Goal: Information Seeking & Learning: Learn about a topic

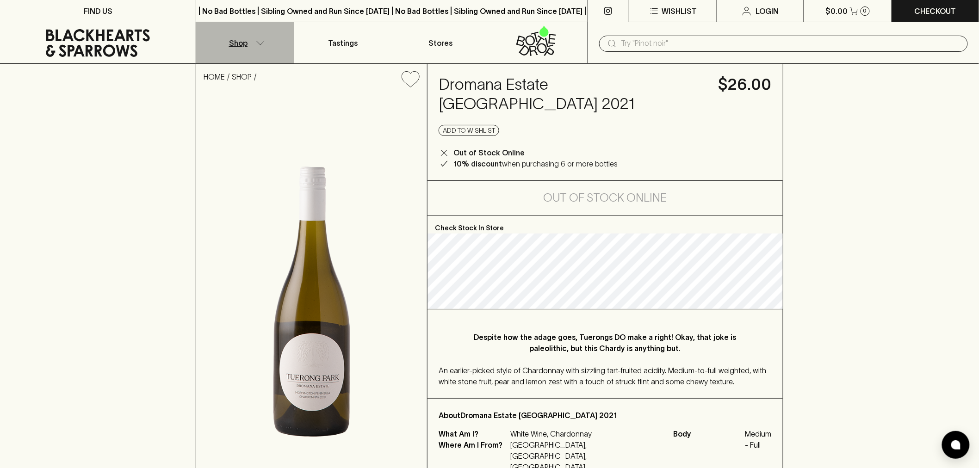
click at [280, 38] on button "Shop" at bounding box center [245, 42] width 98 height 41
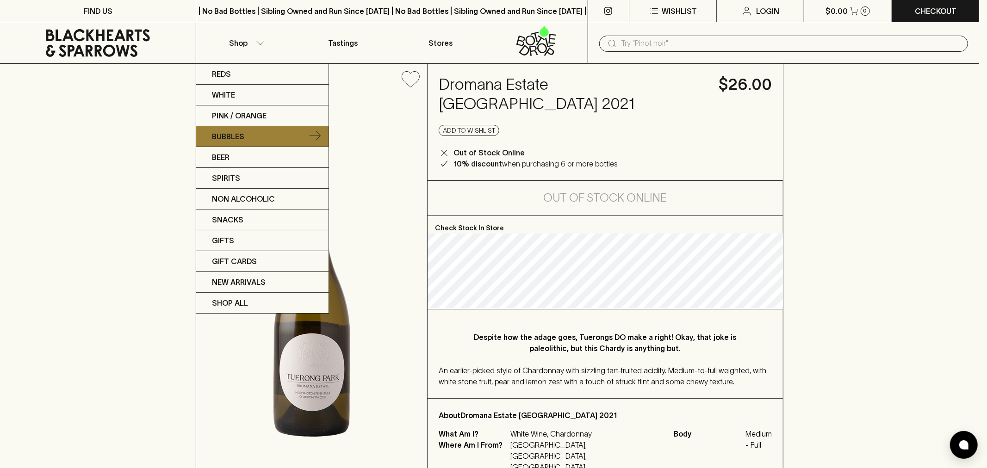
click at [289, 129] on link "Bubbles" at bounding box center [262, 136] width 132 height 21
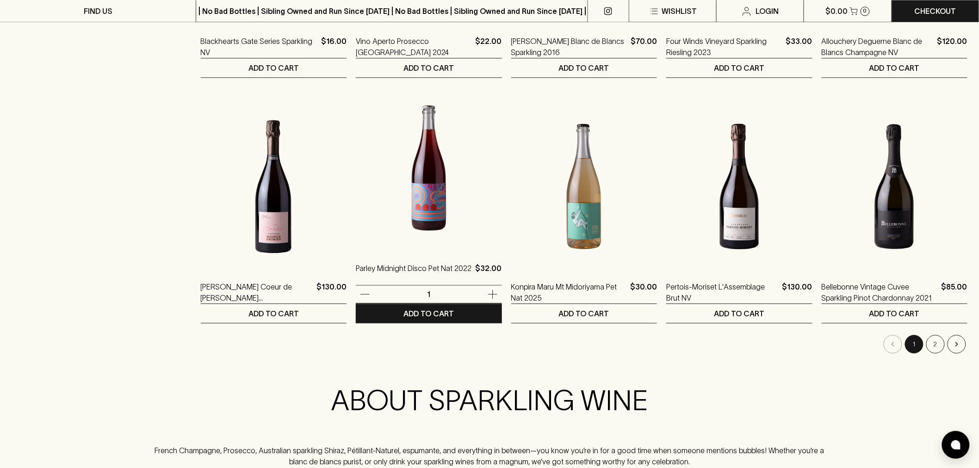
scroll to position [822, 0]
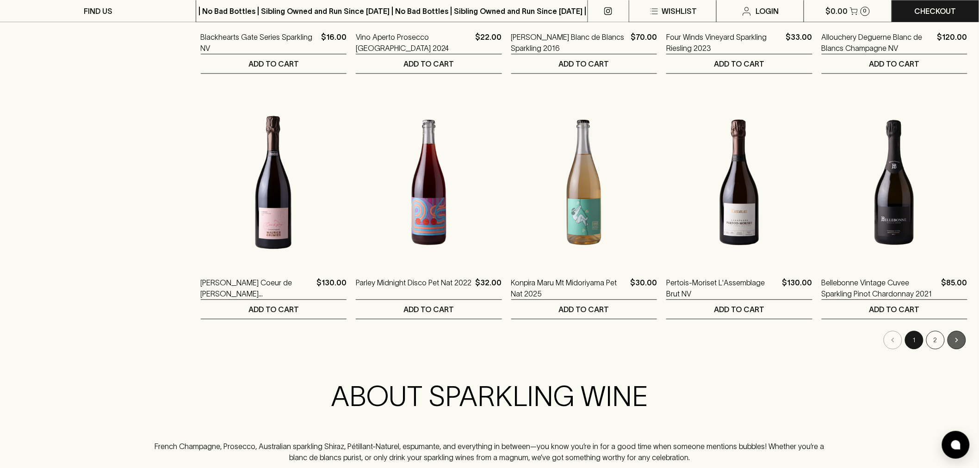
click at [958, 335] on button "Go to next page" at bounding box center [957, 340] width 19 height 19
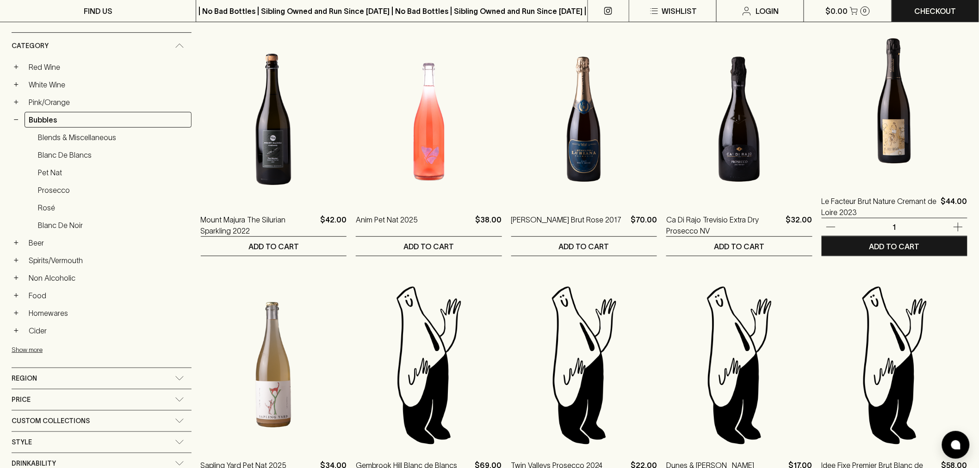
scroll to position [308, 0]
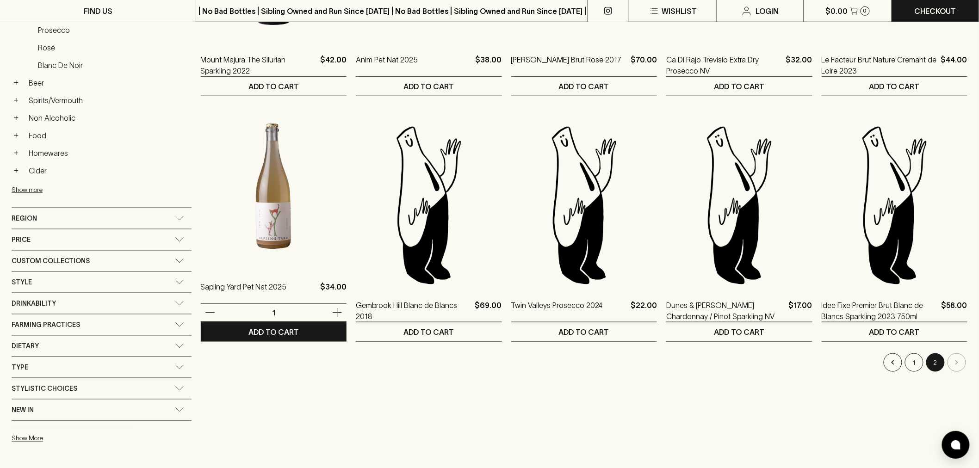
click at [249, 155] on img at bounding box center [274, 186] width 146 height 162
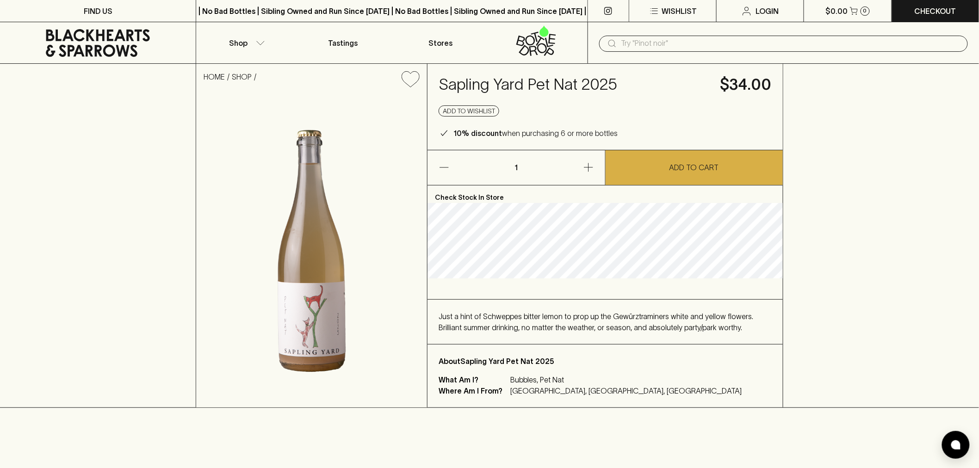
click at [662, 310] on div "Just a hint of Schweppes bitter lemon to prop up the Gewürztraminers white and …" at bounding box center [605, 322] width 355 height 44
click at [662, 311] on div "Just a hint of Schweppes bitter lemon to prop up the Gewürztraminers white and …" at bounding box center [605, 322] width 333 height 22
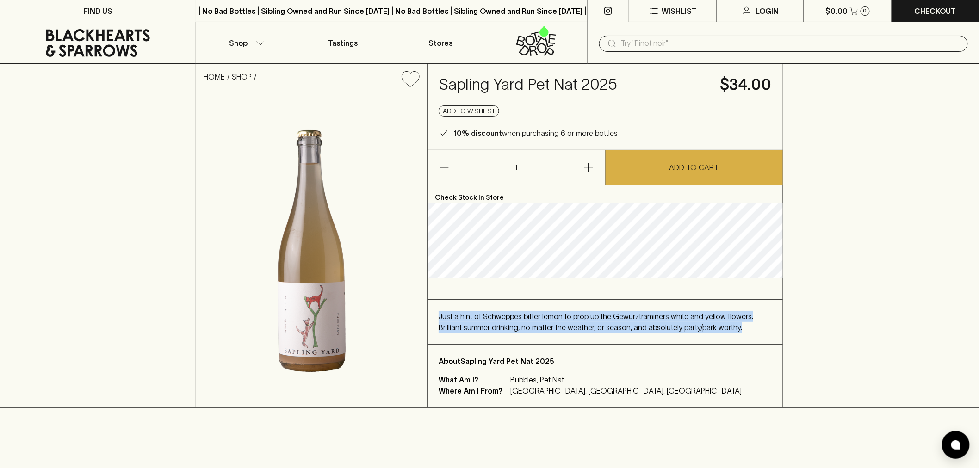
drag, startPoint x: 662, startPoint y: 311, endPoint x: 673, endPoint y: 336, distance: 27.6
click at [673, 336] on div "Just a hint of Schweppes bitter lemon to prop up the Gewürztraminers white and …" at bounding box center [605, 322] width 355 height 44
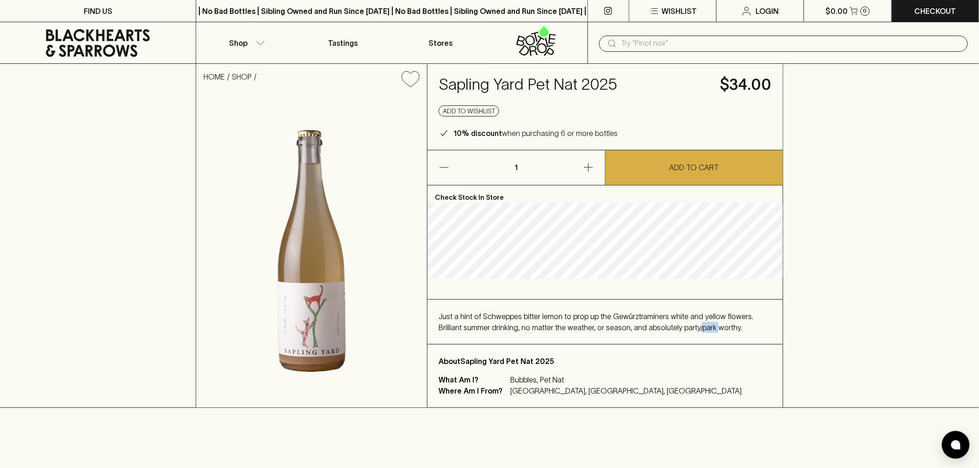
click at [673, 336] on div "Just a hint of Schweppes bitter lemon to prop up the Gewürztraminers white and …" at bounding box center [605, 322] width 355 height 44
click at [673, 315] on span "Just a hint of Schweppes bitter lemon to prop up the Gewürztraminers white and …" at bounding box center [596, 321] width 315 height 19
drag, startPoint x: 673, startPoint y: 316, endPoint x: 674, endPoint y: 331, distance: 14.9
click at [674, 331] on span "Just a hint of Schweppes bitter lemon to prop up the Gewürztraminers white and …" at bounding box center [596, 321] width 315 height 19
click at [673, 330] on span "Just a hint of Schweppes bitter lemon to prop up the Gewürztraminers white and …" at bounding box center [596, 321] width 315 height 19
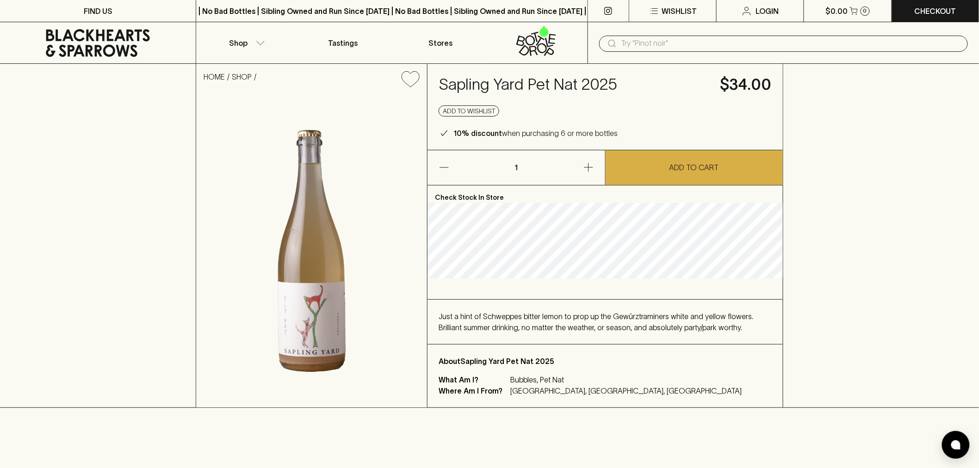
click at [130, 55] on icon at bounding box center [98, 43] width 182 height 28
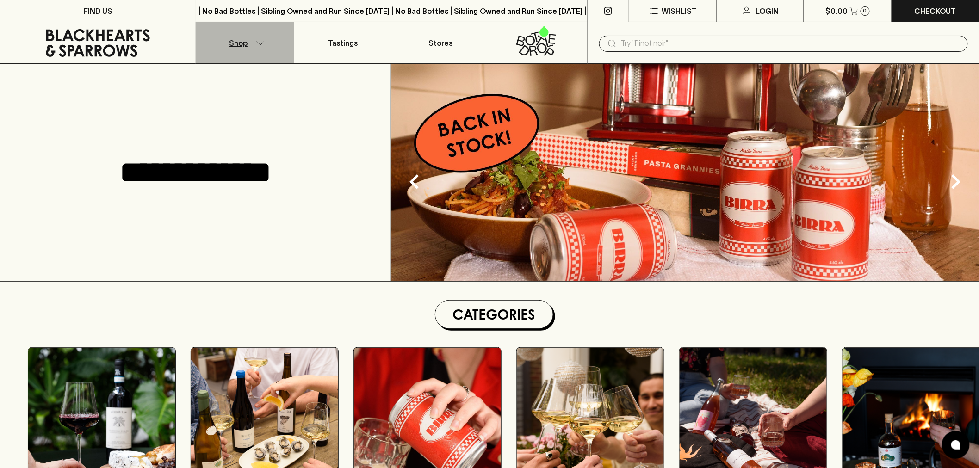
click at [256, 29] on button "Shop" at bounding box center [245, 42] width 98 height 41
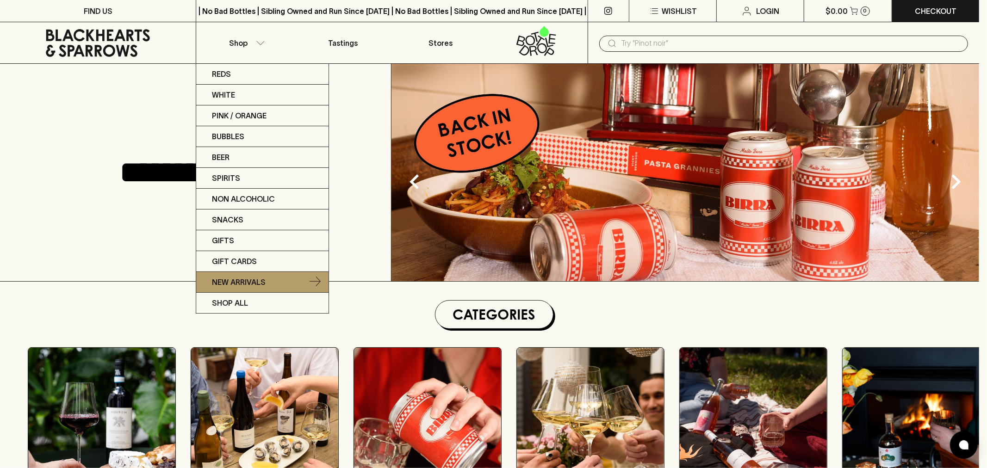
click at [269, 287] on link "New Arrivals" at bounding box center [262, 282] width 132 height 21
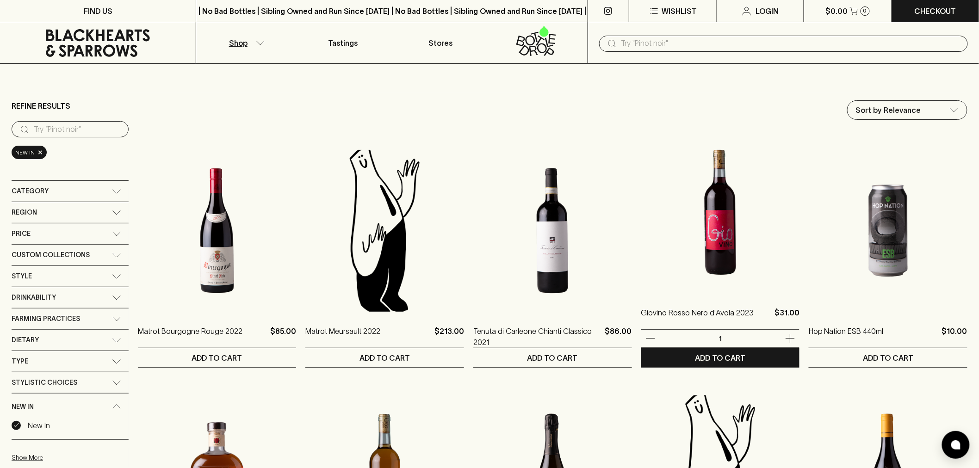
drag, startPoint x: 515, startPoint y: 215, endPoint x: 759, endPoint y: 136, distance: 256.7
click at [759, 136] on div at bounding box center [720, 140] width 159 height 19
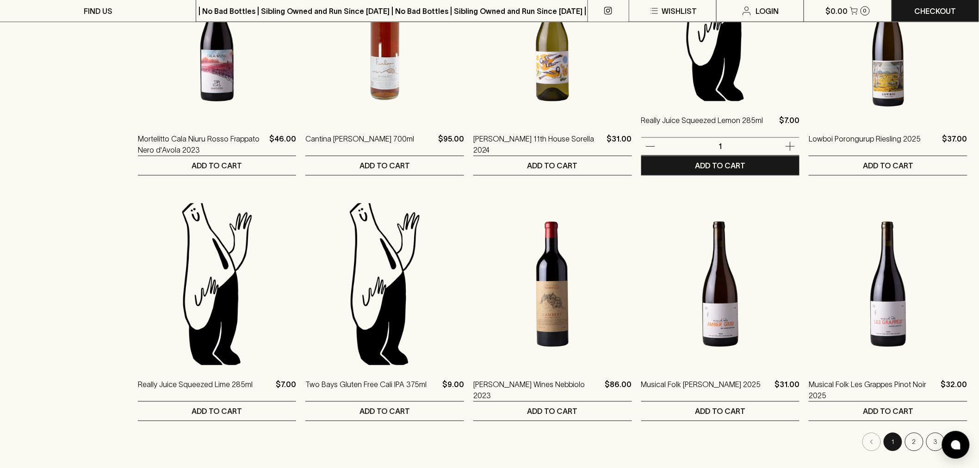
scroll to position [771, 0]
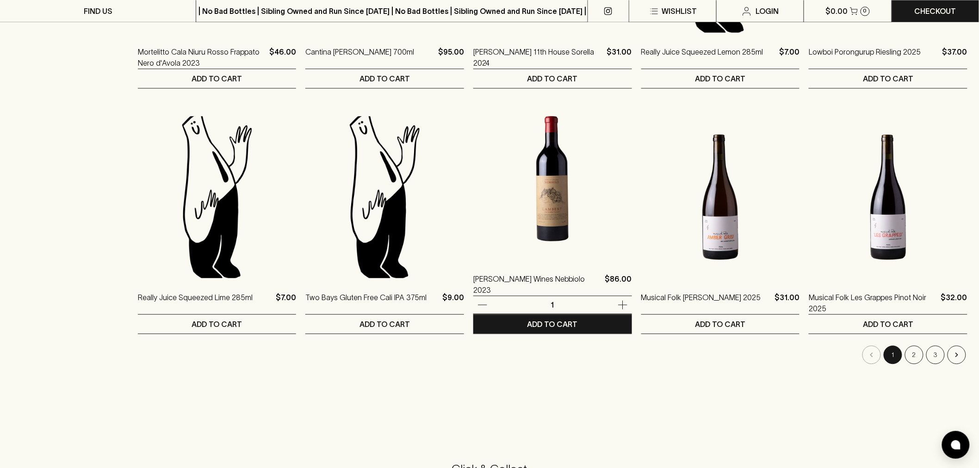
click at [541, 213] on img at bounding box center [552, 179] width 159 height 162
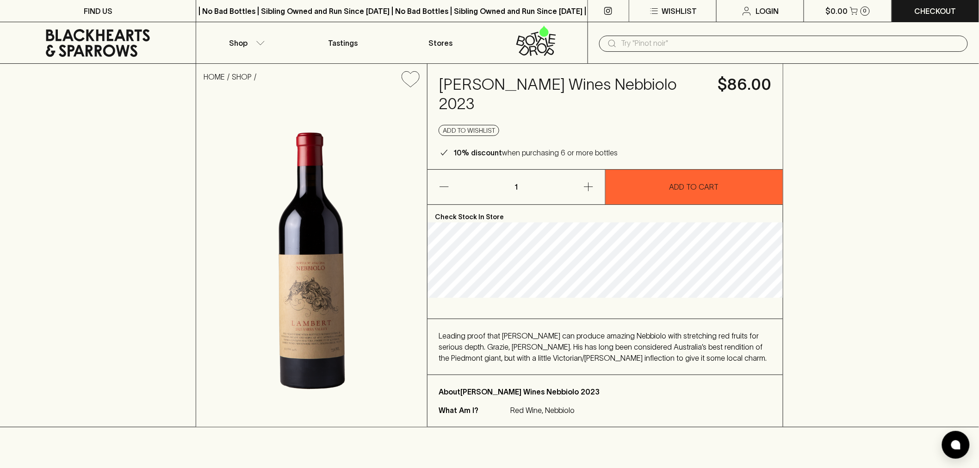
click at [577, 330] on div "Leading proof that Victoria can produce amazing Nebbiolo with stretching red fr…" at bounding box center [605, 346] width 333 height 33
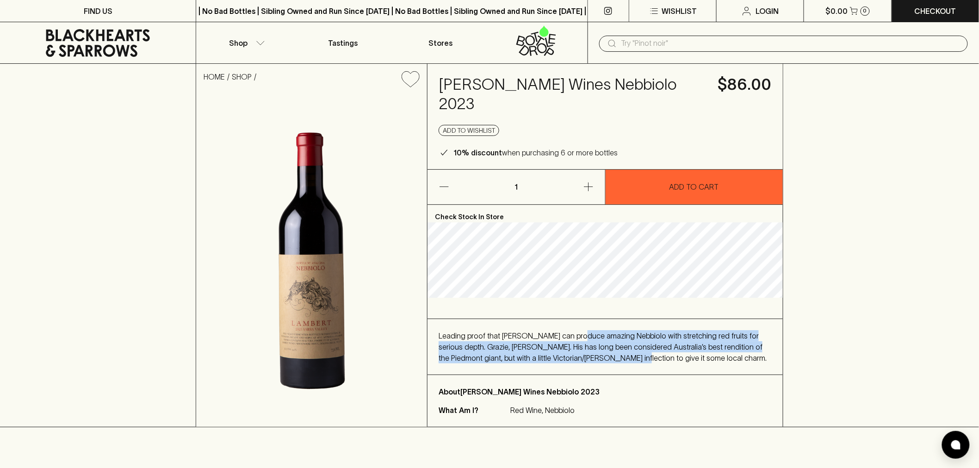
drag, startPoint x: 577, startPoint y: 322, endPoint x: 577, endPoint y: 342, distance: 20.8
click at [577, 342] on div "Leading proof that Victoria can produce amazing Nebbiolo with stretching red fr…" at bounding box center [605, 346] width 333 height 33
click at [577, 342] on span "Leading proof that Victoria can produce amazing Nebbiolo with stretching red fr…" at bounding box center [603, 347] width 328 height 31
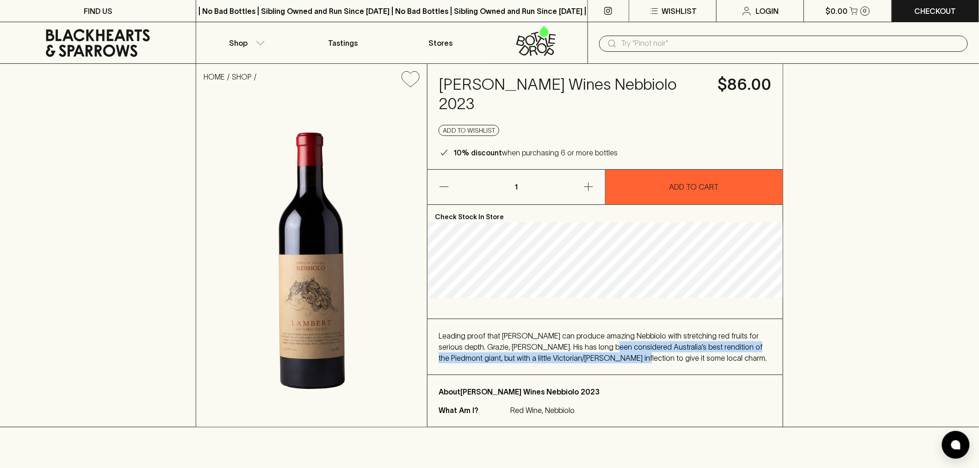
drag, startPoint x: 577, startPoint y: 342, endPoint x: 586, endPoint y: 322, distance: 22.4
click at [586, 330] on div "Leading proof that Victoria can produce amazing Nebbiolo with stretching red fr…" at bounding box center [605, 346] width 333 height 33
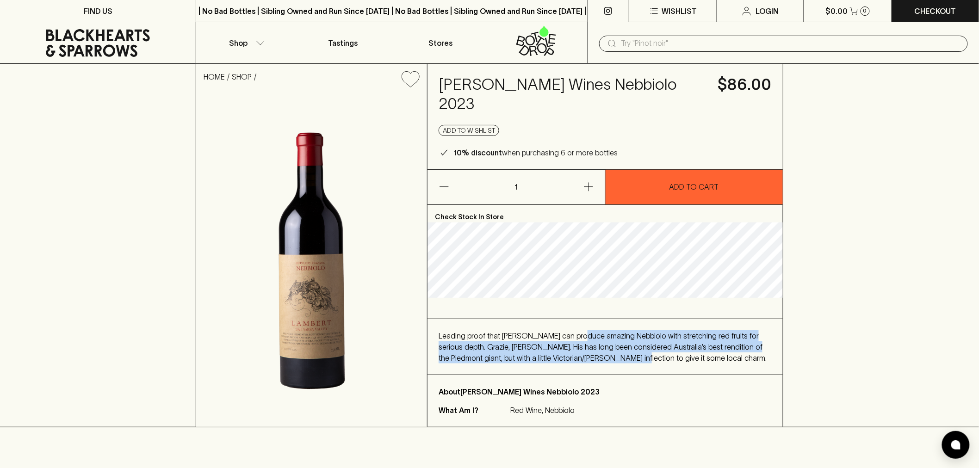
click at [586, 330] on div "Leading proof that Victoria can produce amazing Nebbiolo with stretching red fr…" at bounding box center [605, 346] width 333 height 33
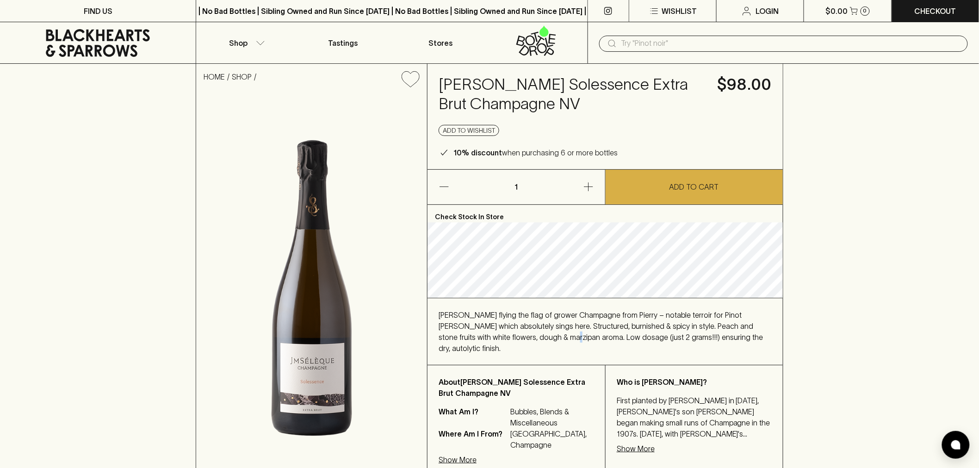
click at [514, 339] on span "Jean-Marc flying the flag of grower Champagne from Pierry – notable terroir for…" at bounding box center [601, 332] width 324 height 42
click at [515, 339] on span "Jean-Marc flying the flag of grower Champagne from Pierry – notable terroir for…" at bounding box center [601, 332] width 324 height 42
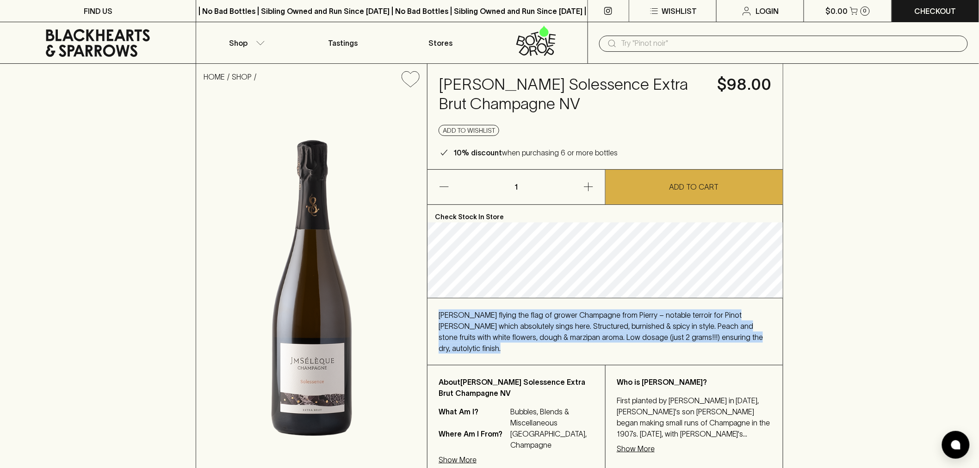
drag, startPoint x: 515, startPoint y: 339, endPoint x: 519, endPoint y: 329, distance: 11.3
click at [518, 330] on div "Jean-Marc flying the flag of grower Champagne from Pierry – notable terroir for…" at bounding box center [605, 332] width 333 height 44
click at [523, 328] on span "Jean-Marc flying the flag of grower Champagne from Pierry – notable terroir for…" at bounding box center [601, 332] width 324 height 42
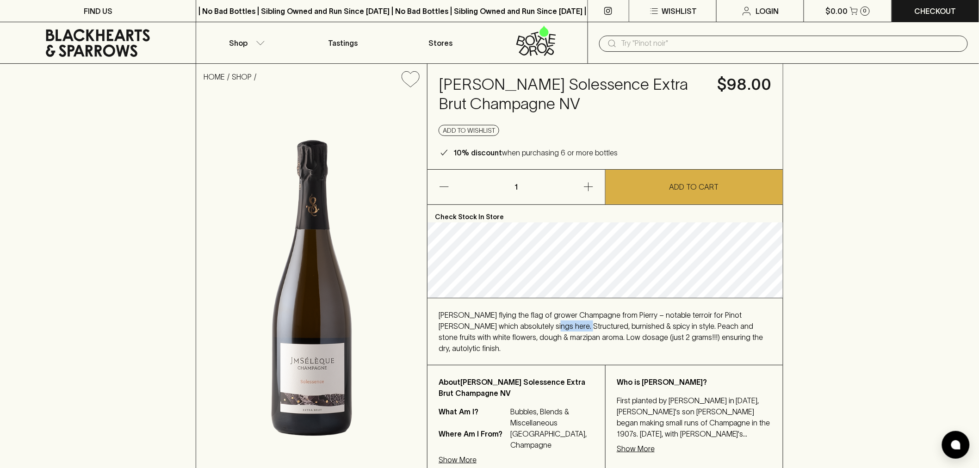
click at [523, 328] on span "Jean-Marc flying the flag of grower Champagne from Pierry – notable terroir for…" at bounding box center [601, 332] width 324 height 42
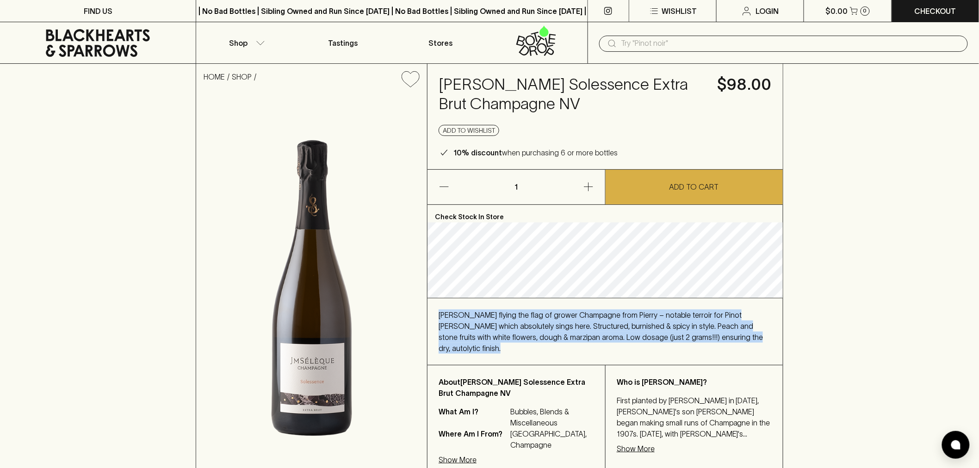
drag, startPoint x: 523, startPoint y: 328, endPoint x: 585, endPoint y: 334, distance: 62.3
click at [584, 337] on span "Jean-Marc flying the flag of grower Champagne from Pierry – notable terroir for…" at bounding box center [601, 332] width 324 height 42
click at [585, 334] on span "Jean-Marc flying the flag of grower Champagne from Pierry – notable terroir for…" at bounding box center [601, 332] width 324 height 42
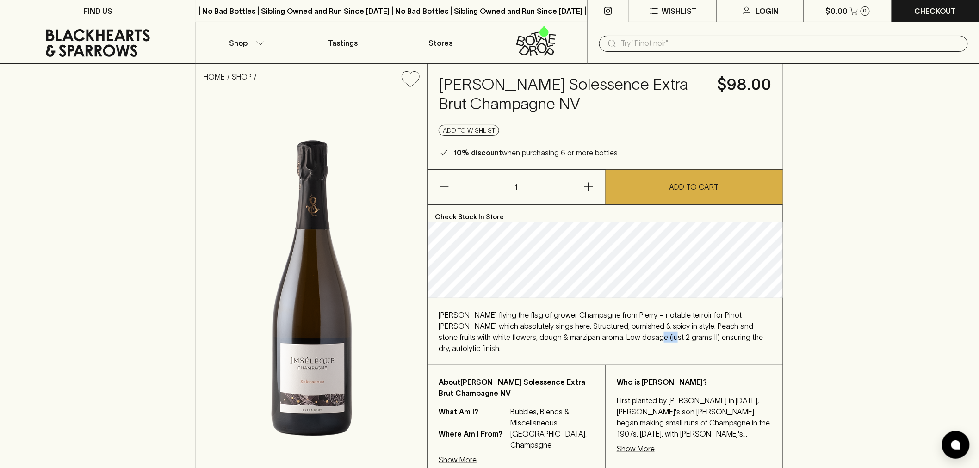
click at [585, 334] on span "Jean-Marc flying the flag of grower Champagne from Pierry – notable terroir for…" at bounding box center [601, 332] width 324 height 42
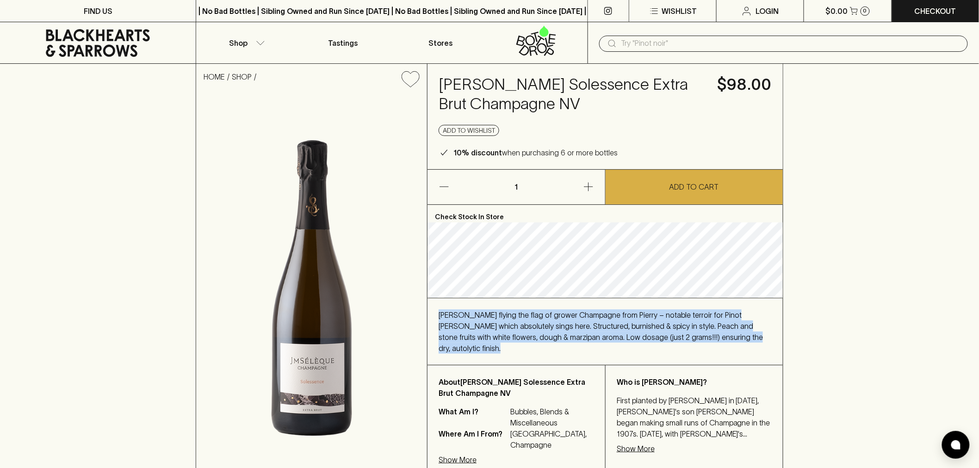
drag, startPoint x: 585, startPoint y: 334, endPoint x: 608, endPoint y: 307, distance: 35.7
click at [594, 318] on span "Jean-Marc flying the flag of grower Champagne from Pierry – notable terroir for…" at bounding box center [601, 332] width 324 height 42
click at [611, 313] on span "Jean-Marc flying the flag of grower Champagne from Pierry – notable terroir for…" at bounding box center [601, 332] width 324 height 42
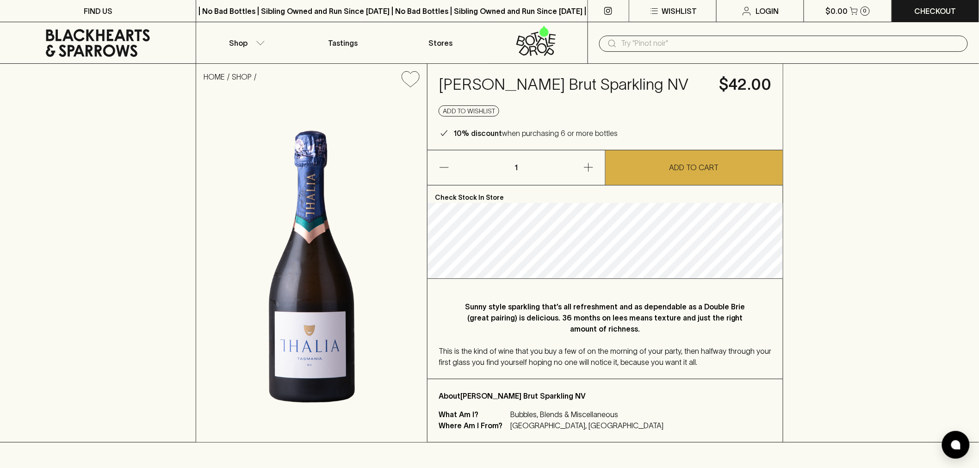
click at [535, 353] on span "This is the kind of wine that you buy a few of on the morning of your party, th…" at bounding box center [605, 356] width 333 height 19
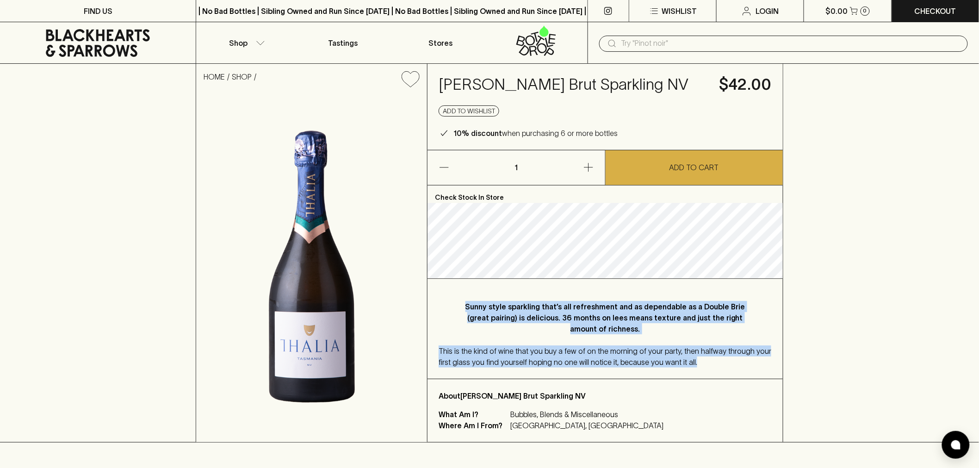
drag, startPoint x: 535, startPoint y: 353, endPoint x: 539, endPoint y: 329, distance: 23.4
click at [539, 329] on div "Sunny style sparkling that’s all refreshment and as dependable as a Double Brie…" at bounding box center [605, 329] width 355 height 100
click at [539, 329] on p "Sunny style sparkling that’s all refreshment and as dependable as a Double Brie…" at bounding box center [605, 317] width 296 height 33
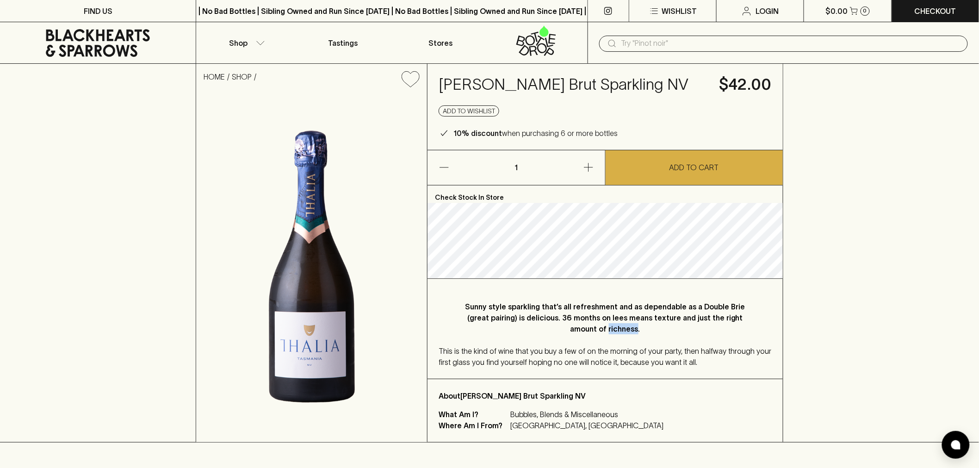
click at [539, 329] on p "Sunny style sparkling that’s all refreshment and as dependable as a Double Brie…" at bounding box center [605, 317] width 296 height 33
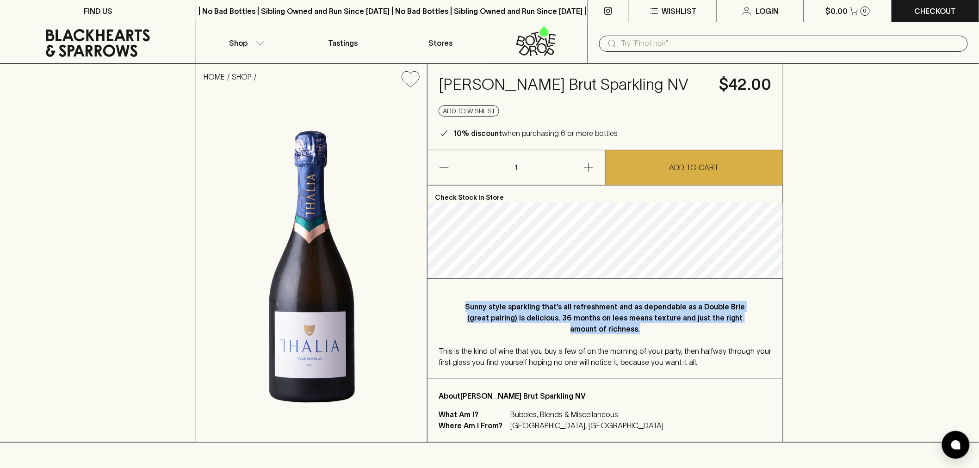
drag, startPoint x: 539, startPoint y: 329, endPoint x: 542, endPoint y: 316, distance: 14.4
click at [542, 316] on p "Sunny style sparkling that’s all refreshment and as dependable as a Double Brie…" at bounding box center [605, 317] width 296 height 33
click at [542, 312] on p "Sunny style sparkling that’s all refreshment and as dependable as a Double Brie…" at bounding box center [605, 317] width 296 height 33
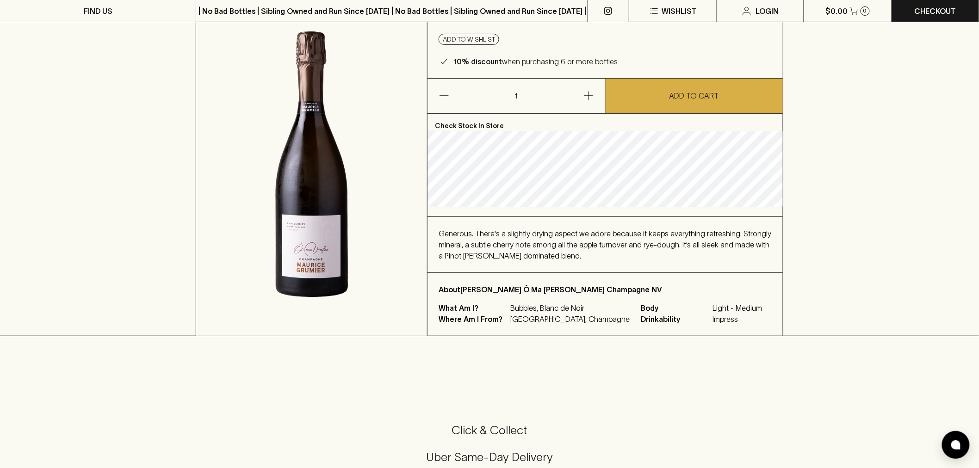
scroll to position [103, 0]
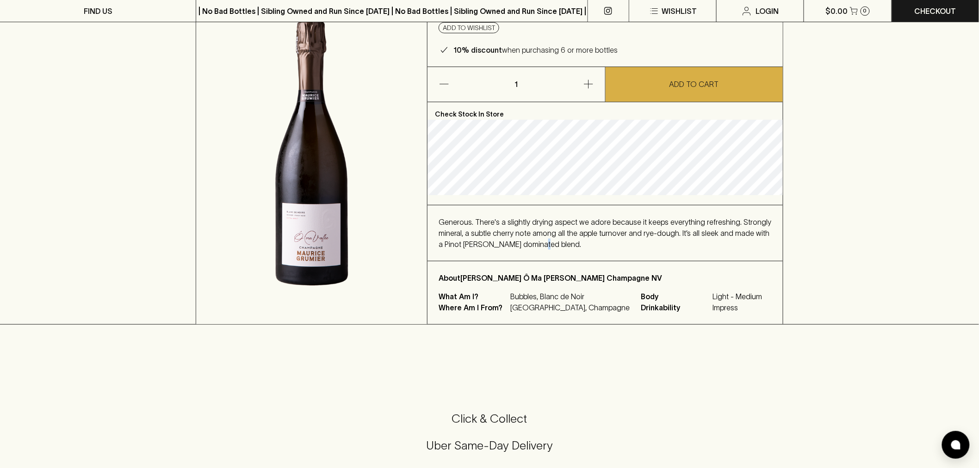
click at [528, 242] on span "Generous. There's a slightly drying aspect we adore because it keeps everything…" at bounding box center [605, 233] width 333 height 31
click at [529, 242] on span "Generous. There's a slightly drying aspect we adore because it keeps everything…" at bounding box center [605, 233] width 333 height 31
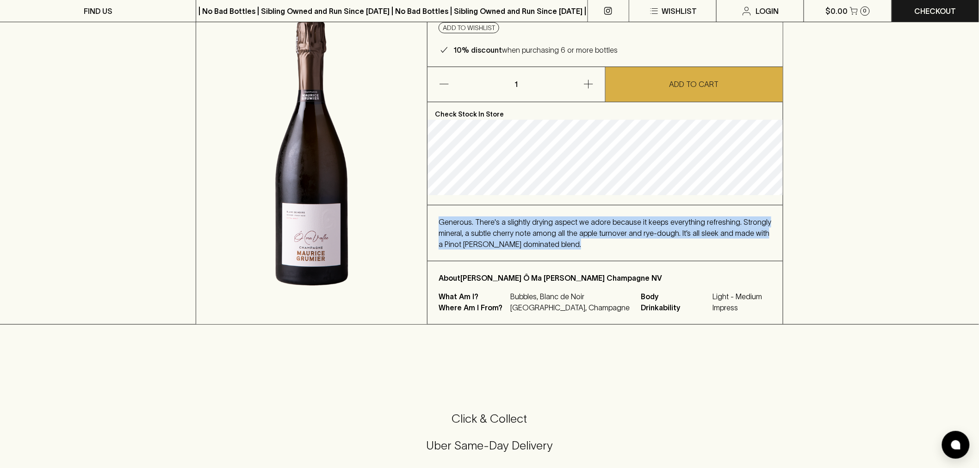
drag, startPoint x: 530, startPoint y: 242, endPoint x: 533, endPoint y: 234, distance: 8.1
click at [533, 235] on span "Generous. There's a slightly drying aspect we adore because it keeps everything…" at bounding box center [605, 233] width 333 height 31
click at [533, 232] on span "Generous. There's a slightly drying aspect we adore because it keeps everything…" at bounding box center [605, 233] width 333 height 31
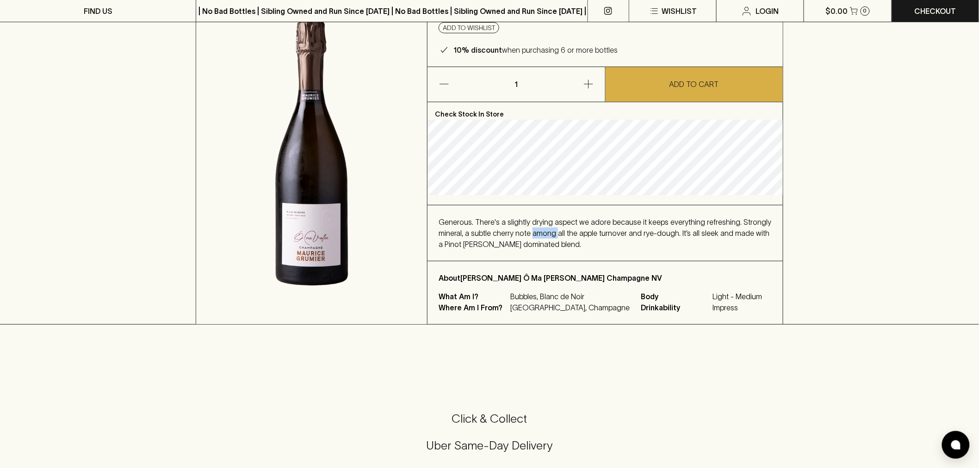
click at [533, 232] on span "Generous. There's a slightly drying aspect we adore because it keeps everything…" at bounding box center [605, 233] width 333 height 31
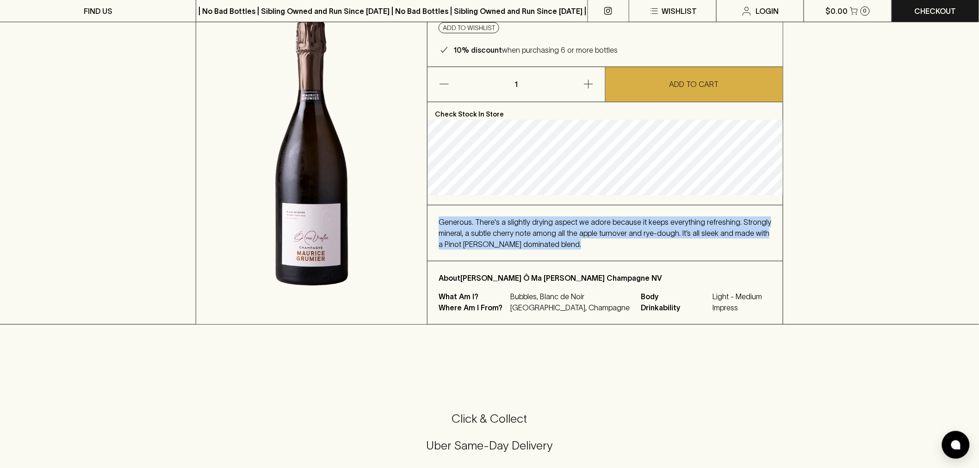
drag, startPoint x: 533, startPoint y: 232, endPoint x: 535, endPoint y: 247, distance: 15.0
click at [535, 247] on span "Generous. There's a slightly drying aspect we adore because it keeps everything…" at bounding box center [605, 233] width 333 height 31
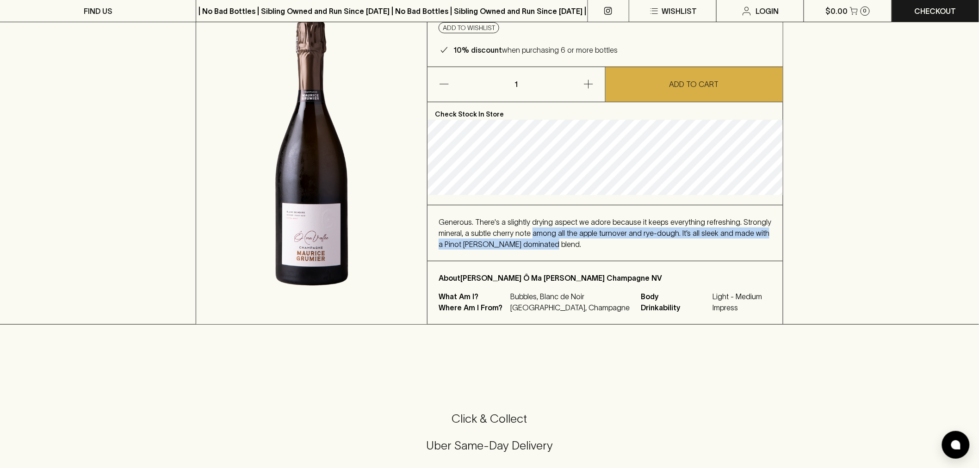
drag, startPoint x: 535, startPoint y: 247, endPoint x: 545, endPoint y: 230, distance: 19.3
click at [545, 230] on span "Generous. There's a slightly drying aspect we adore because it keeps everything…" at bounding box center [605, 233] width 333 height 31
drag, startPoint x: 545, startPoint y: 230, endPoint x: 549, endPoint y: 243, distance: 14.1
click at [549, 243] on div "Generous. There's a slightly drying aspect we adore because it keeps everything…" at bounding box center [605, 233] width 333 height 33
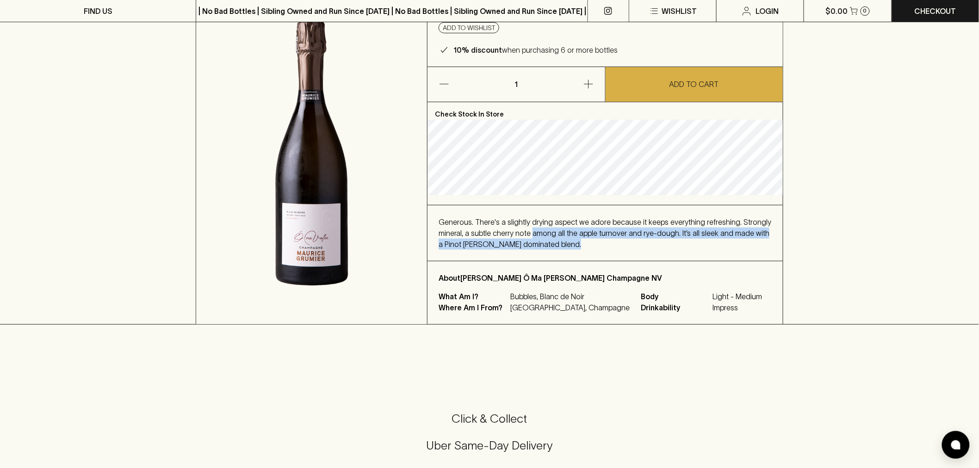
click at [549, 243] on div "Generous. There's a slightly drying aspect we adore because it keeps everything…" at bounding box center [605, 233] width 333 height 33
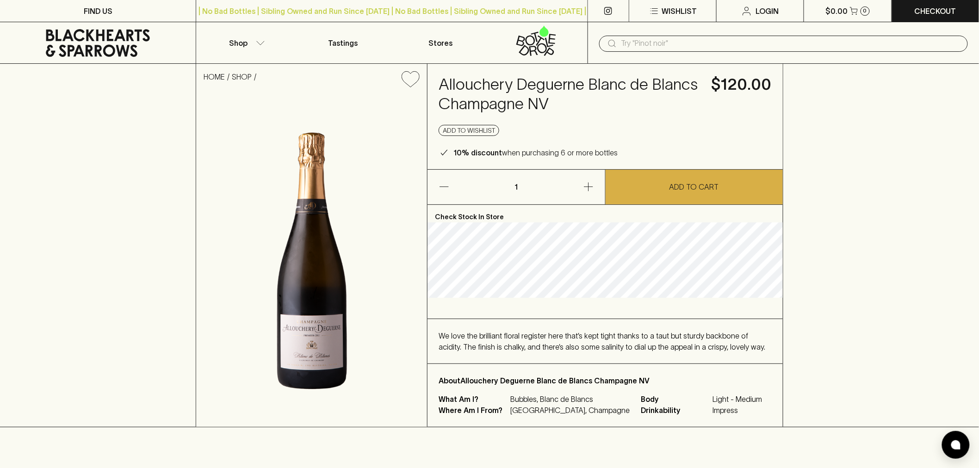
click at [613, 344] on span "We love the brilliant floral register here that’s kept tight thanks to a taut b…" at bounding box center [602, 341] width 327 height 19
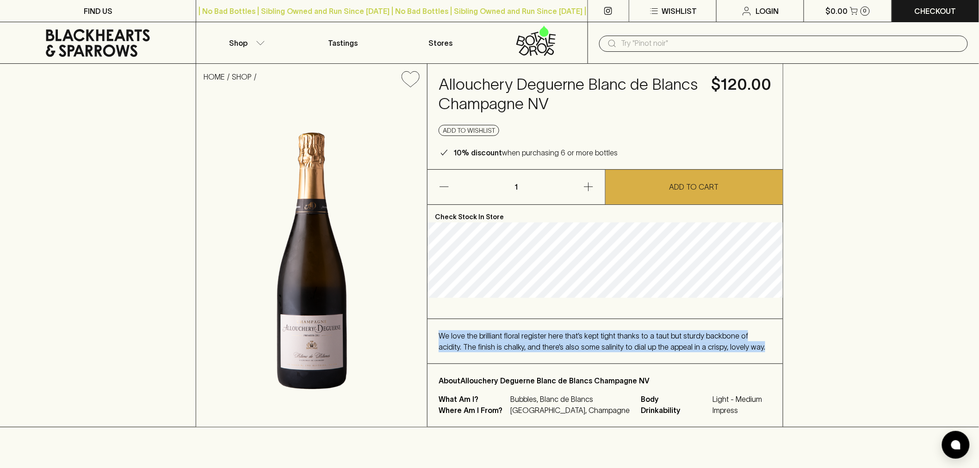
click at [612, 348] on span "We love the brilliant floral register here that’s kept tight thanks to a taut b…" at bounding box center [602, 341] width 327 height 19
click at [611, 345] on span "We love the brilliant floral register here that’s kept tight thanks to a taut b…" at bounding box center [602, 341] width 327 height 19
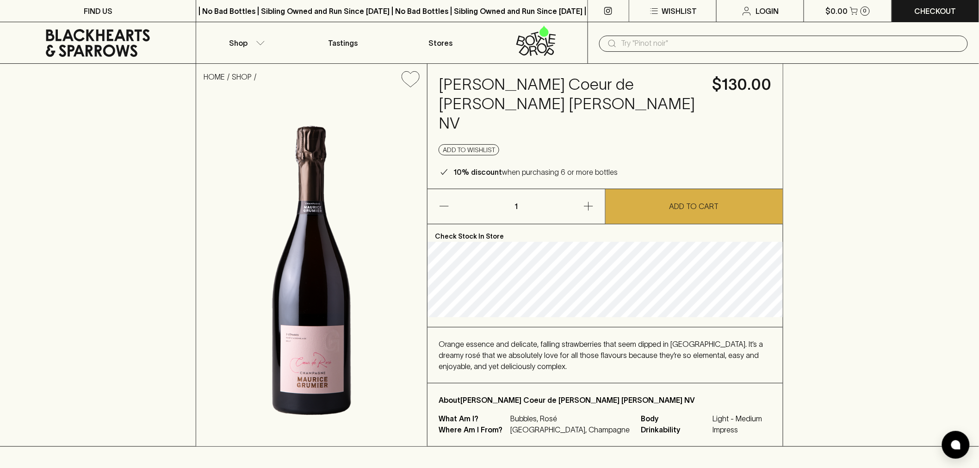
click at [838, 41] on input "text" at bounding box center [790, 43] width 339 height 15
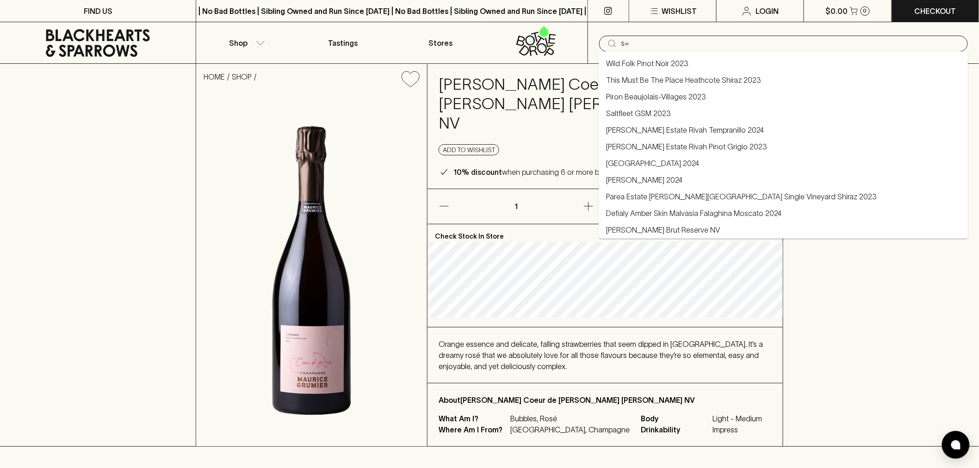
type input "s"
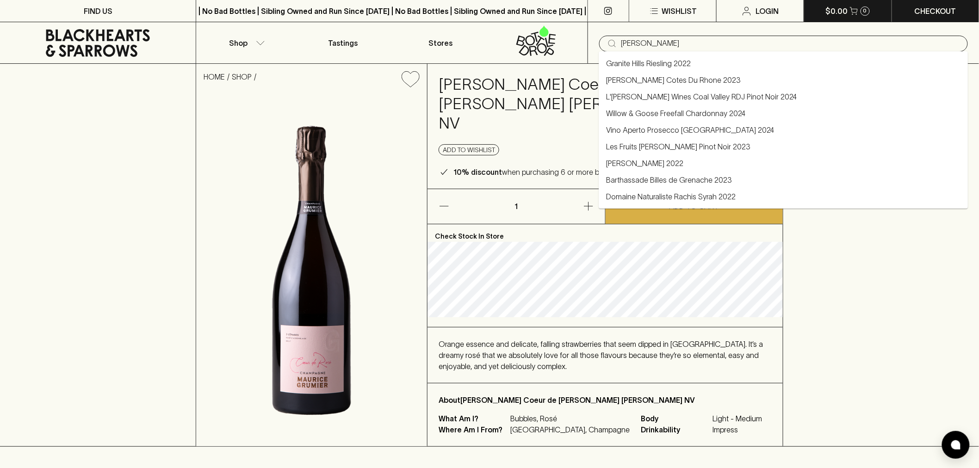
type input "derive chenin"
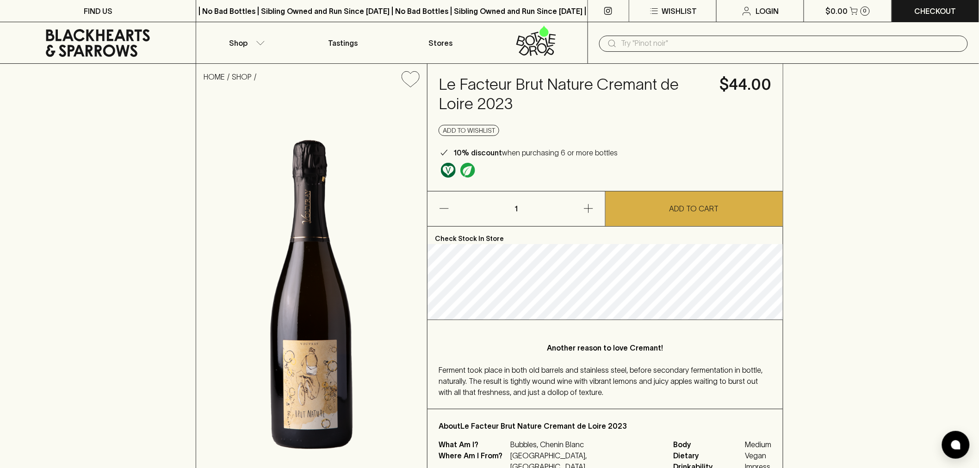
click at [514, 329] on div "Another reason to love Cremant! Ferment took place in both old barrels and stai…" at bounding box center [605, 364] width 355 height 89
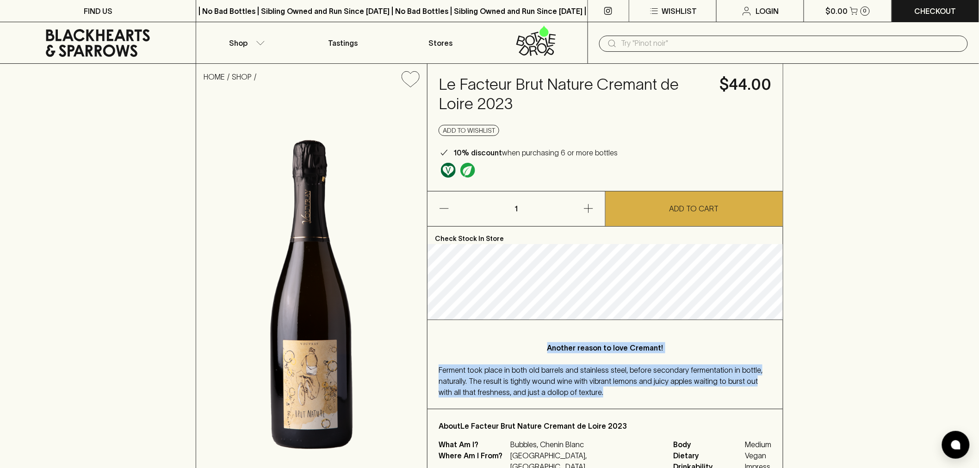
drag, startPoint x: 514, startPoint y: 329, endPoint x: 535, endPoint y: 385, distance: 59.9
click at [535, 385] on div "Another reason to love Cremant! Ferment took place in both old barrels and stai…" at bounding box center [605, 364] width 355 height 89
drag, startPoint x: 538, startPoint y: 379, endPoint x: 693, endPoint y: 103, distance: 316.6
click at [538, 378] on span "Ferment took place in both old barrels and stainless steel, before secondary fe…" at bounding box center [601, 381] width 324 height 31
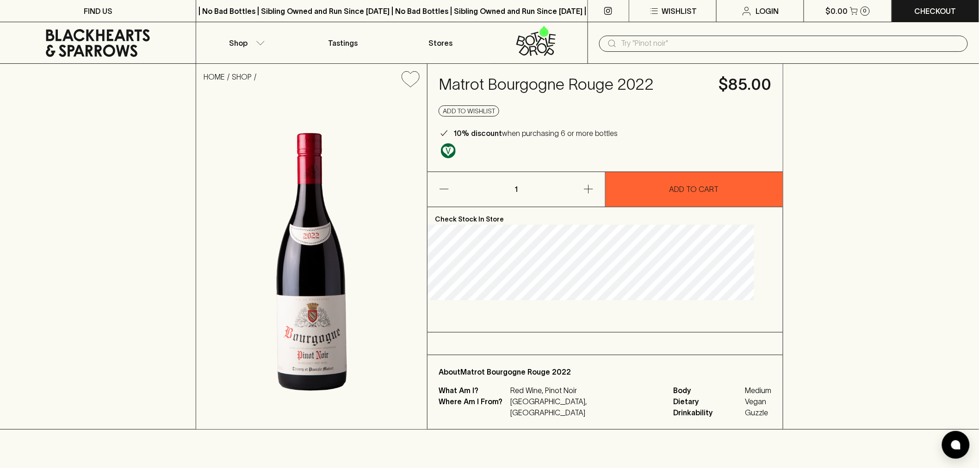
click at [966, 184] on div "HOME SHOP Matrot [GEOGRAPHIC_DATA] 2022 $85.00 Add to wishlist 10% discount whe…" at bounding box center [489, 247] width 979 height 366
click at [18, 137] on div "HOME SHOP Matrot [GEOGRAPHIC_DATA] 2022 $85.00 Add to wishlist 10% discount whe…" at bounding box center [489, 247] width 979 height 366
